Goal: Task Accomplishment & Management: Manage account settings

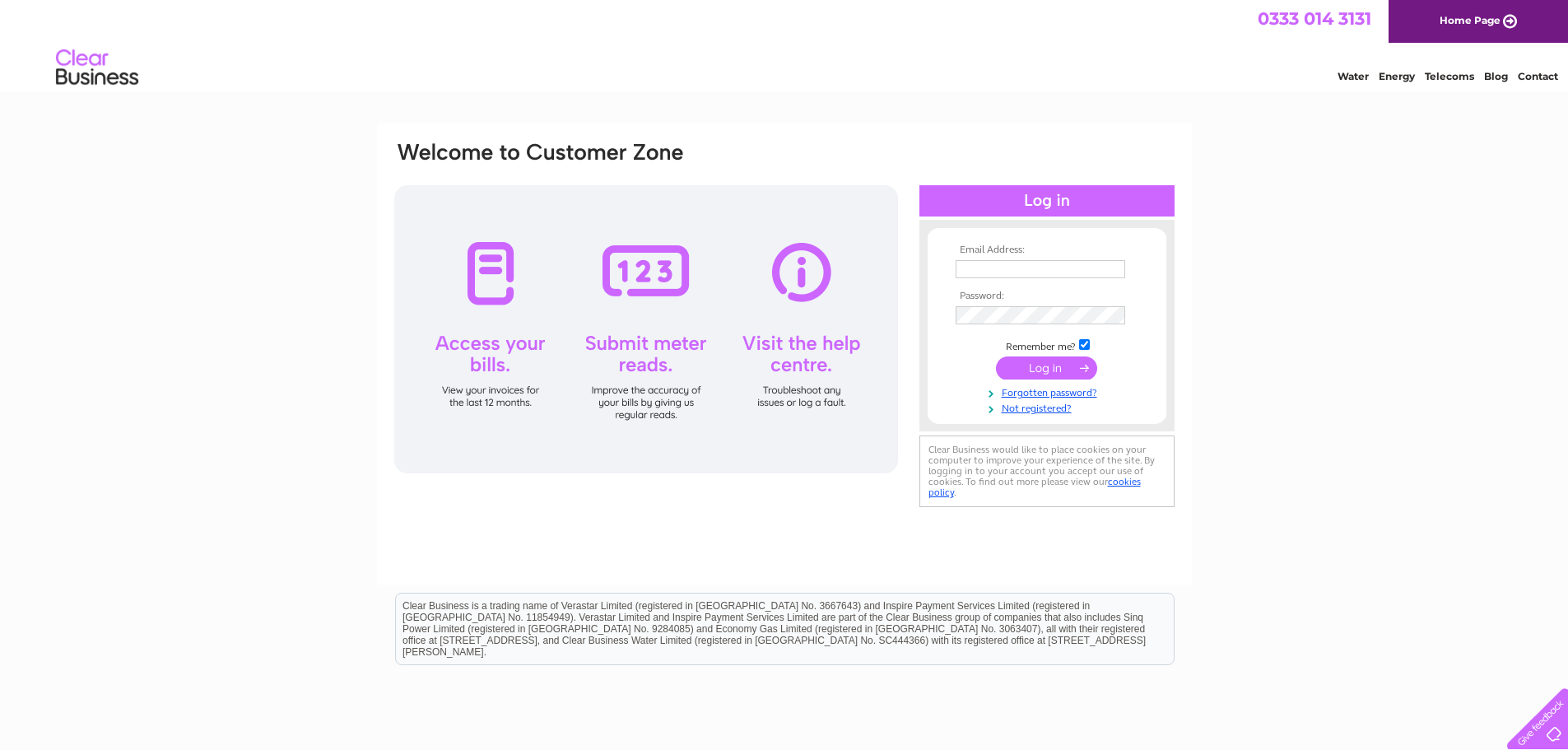
type input "nicoya@edintrain.com"
click at [1033, 364] on input "submit" at bounding box center [1046, 367] width 102 height 23
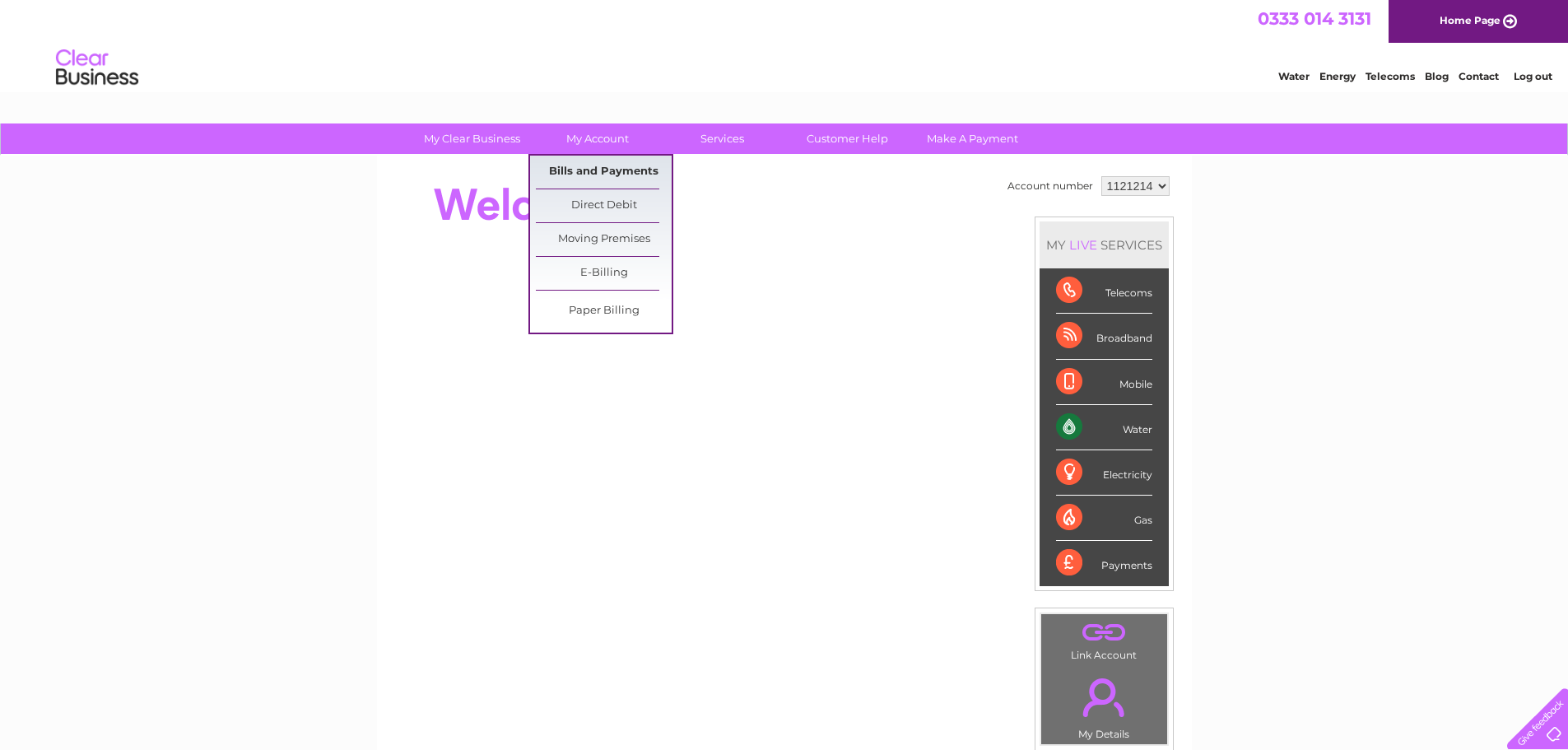
click at [584, 167] on link "Bills and Payments" at bounding box center [604, 172] width 135 height 33
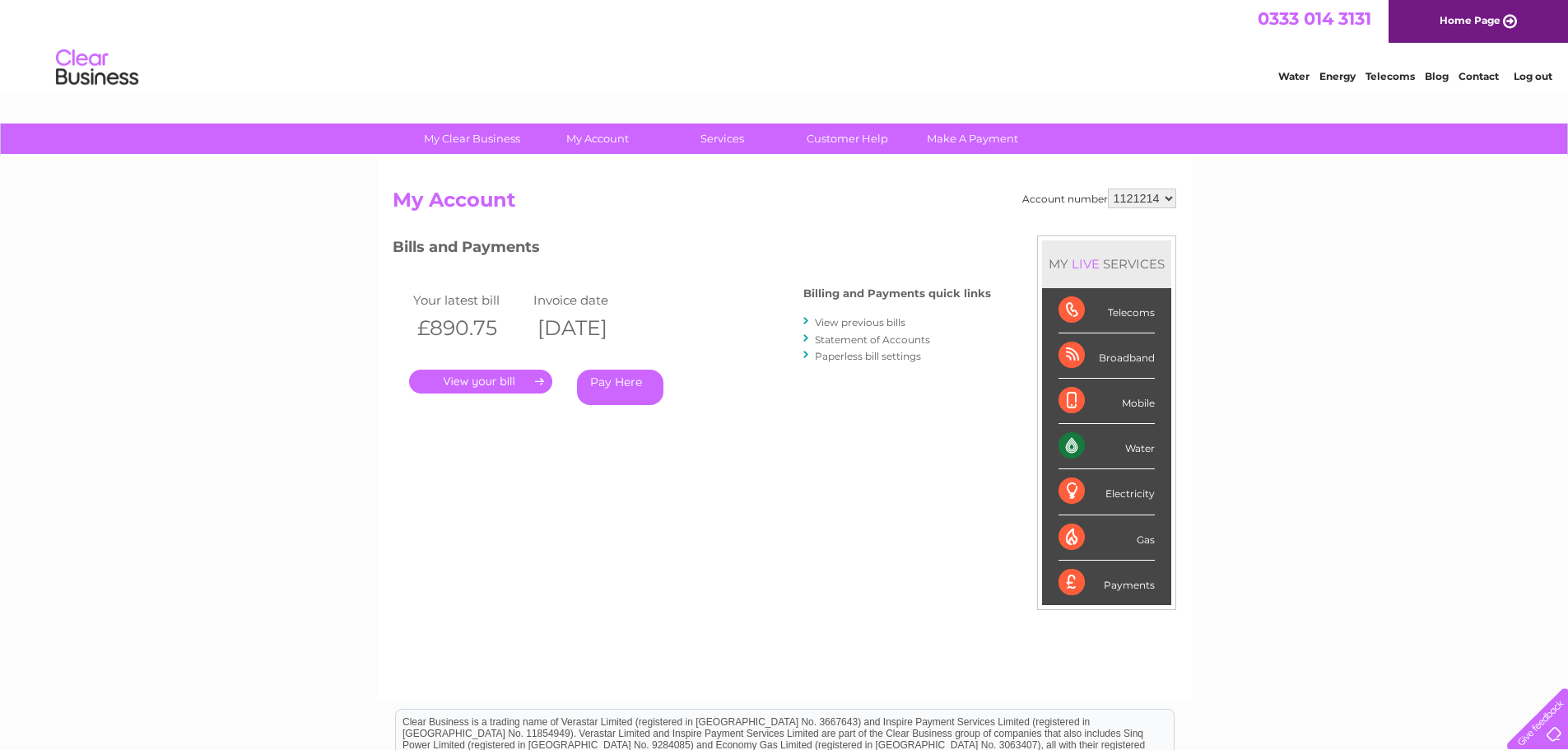
click at [505, 378] on link "." at bounding box center [480, 381] width 143 height 24
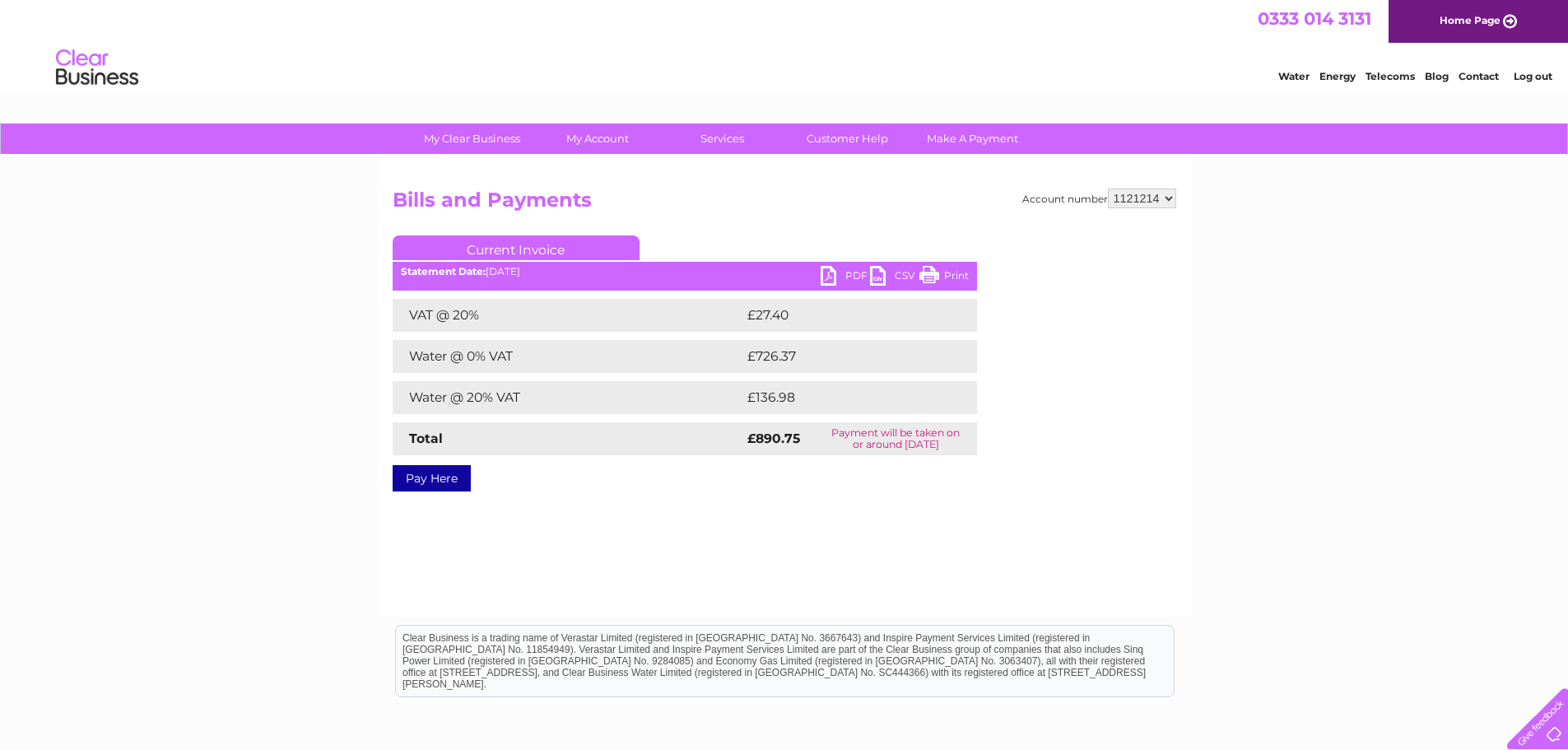
click at [847, 274] on link "PDF" at bounding box center [845, 278] width 49 height 24
